Goal: Task Accomplishment & Management: Manage account settings

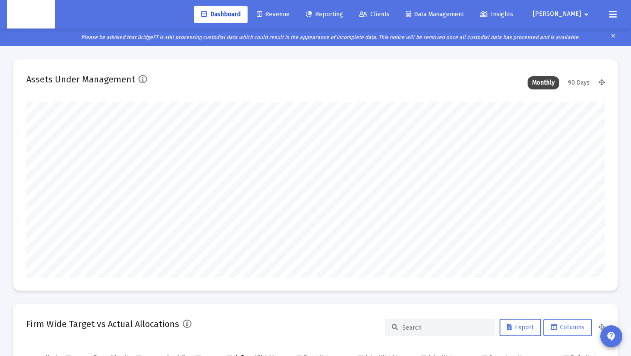
scroll to position [175, 311]
type input "[DATE]"
click at [566, 15] on span "[PERSON_NAME]" at bounding box center [557, 14] width 48 height 7
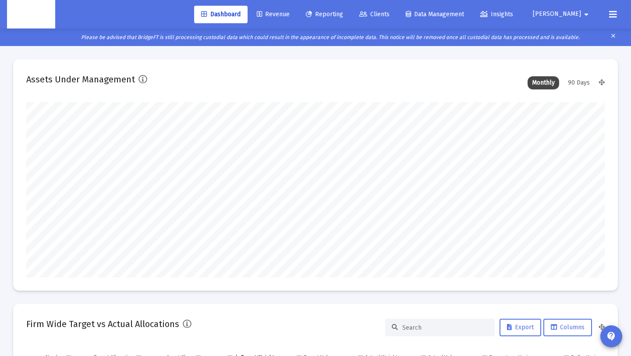
scroll to position [175, 270]
click at [564, 33] on icon at bounding box center [564, 37] width 8 height 8
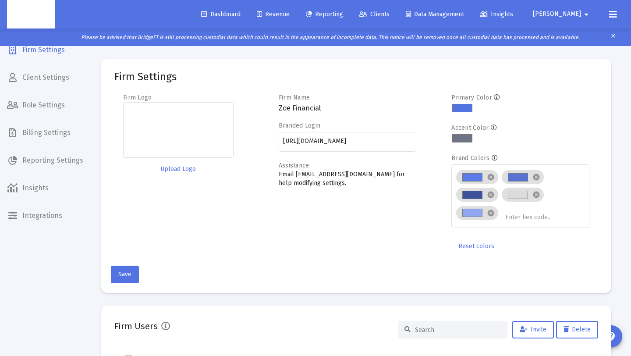
click at [50, 190] on span "Insights" at bounding box center [45, 188] width 90 height 21
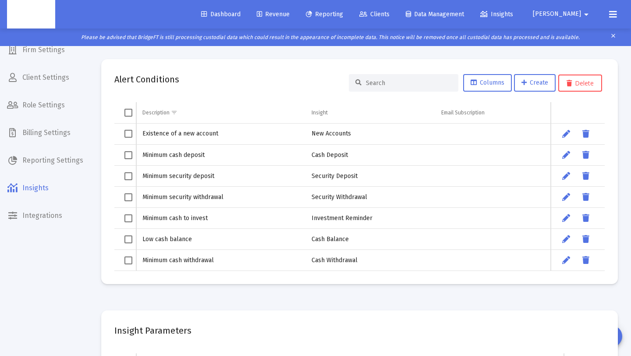
click at [56, 73] on span "Client Settings" at bounding box center [45, 77] width 90 height 21
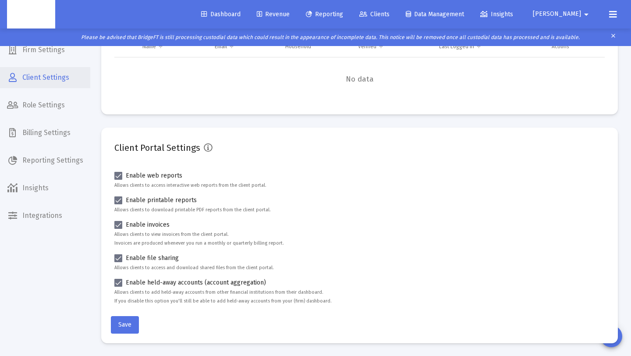
scroll to position [66, 0]
click at [80, 105] on span "Role Settings" at bounding box center [45, 105] width 90 height 21
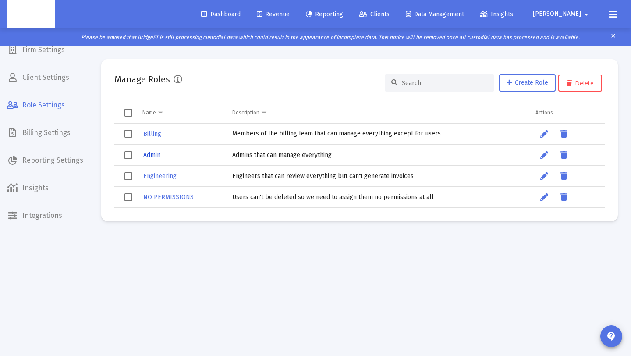
click at [158, 154] on span "Admin" at bounding box center [151, 154] width 17 height 7
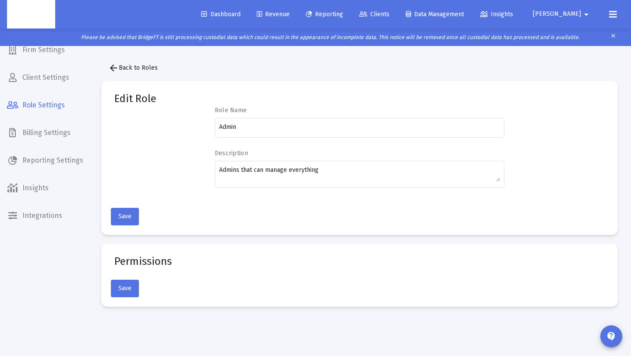
click at [570, 16] on span "[PERSON_NAME]" at bounding box center [557, 14] width 48 height 7
click at [564, 36] on icon at bounding box center [564, 37] width 8 height 8
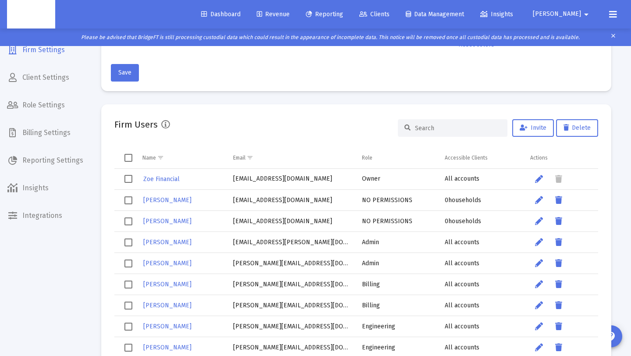
click at [461, 127] on input at bounding box center [458, 127] width 86 height 7
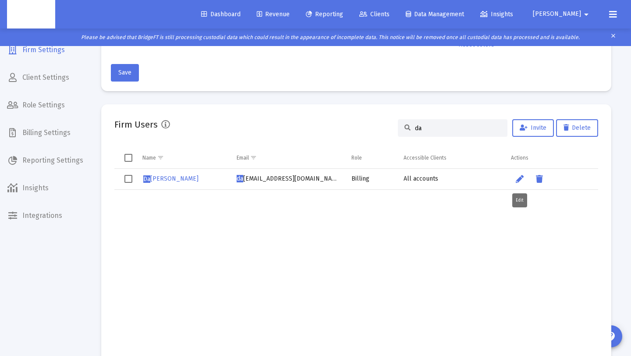
type input "da"
click at [516, 182] on icon "Data grid" at bounding box center [520, 179] width 8 height 11
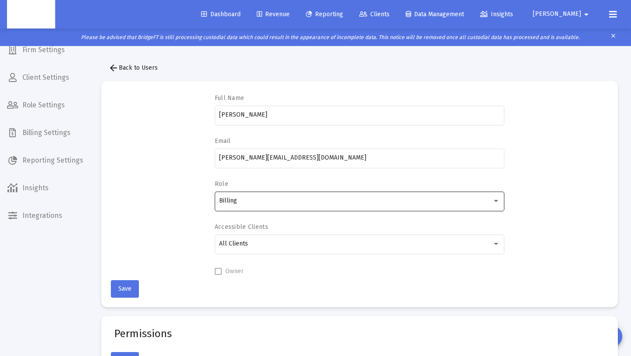
click at [462, 208] on div "Billing" at bounding box center [359, 200] width 281 height 21
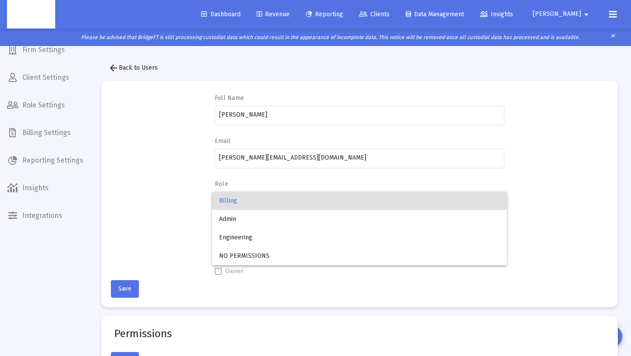
click at [462, 208] on span "Billing" at bounding box center [359, 201] width 281 height 18
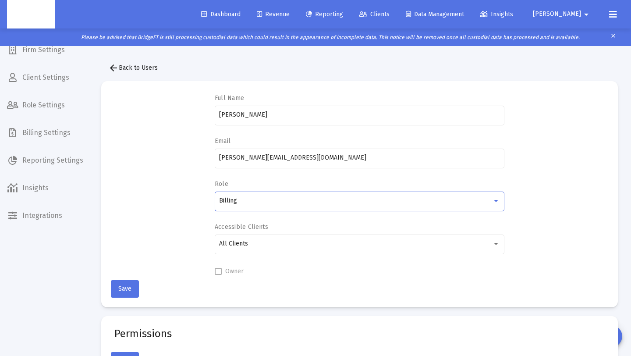
click at [241, 11] on span "Dashboard" at bounding box center [220, 14] width 39 height 7
